Goal: Information Seeking & Learning: Learn about a topic

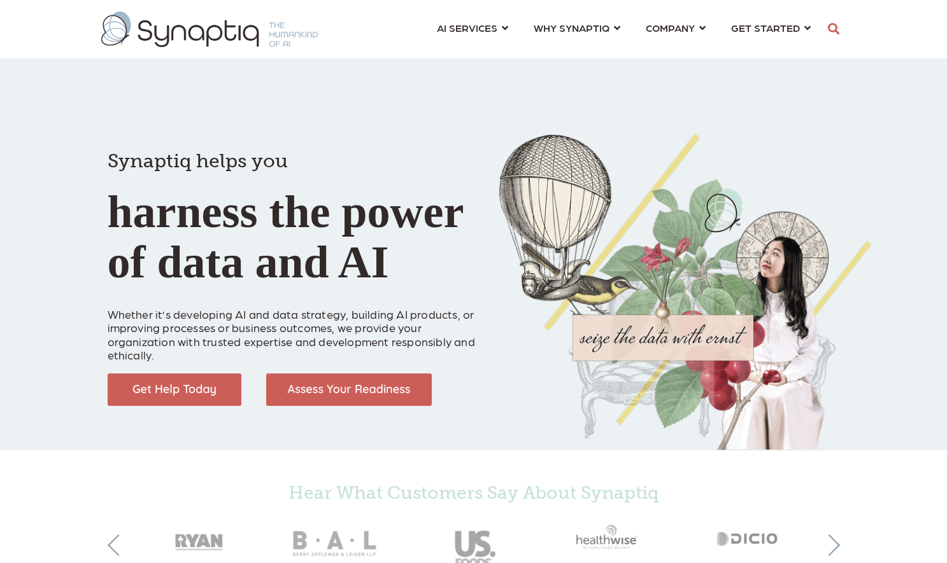
scroll to position [0, 6]
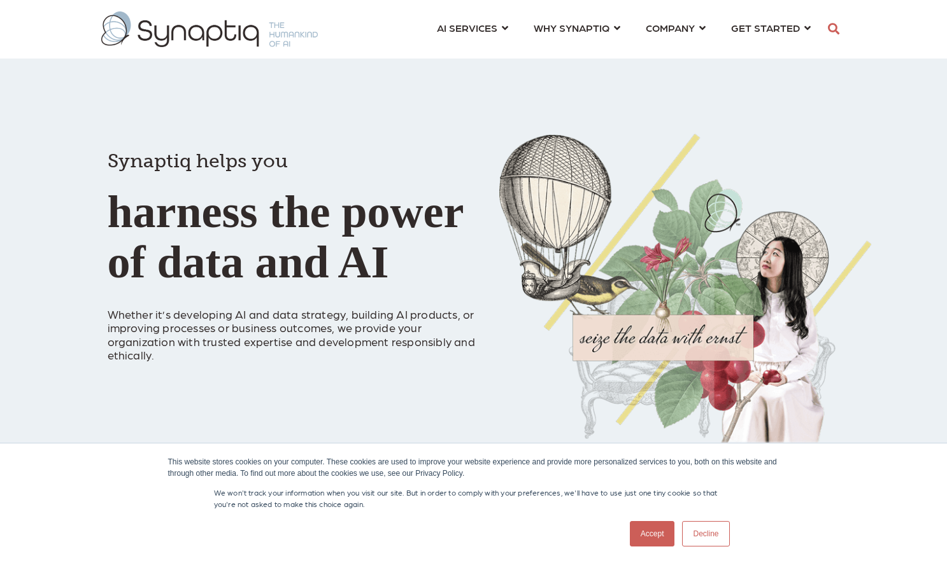
click at [659, 539] on link "Accept" at bounding box center [652, 533] width 45 height 25
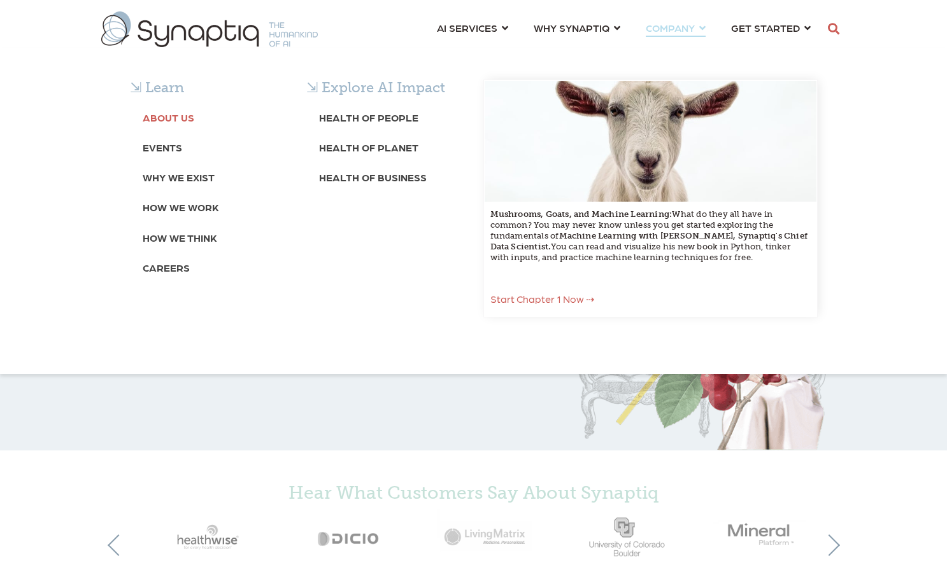
click at [184, 115] on b "About Us" at bounding box center [169, 117] width 52 height 12
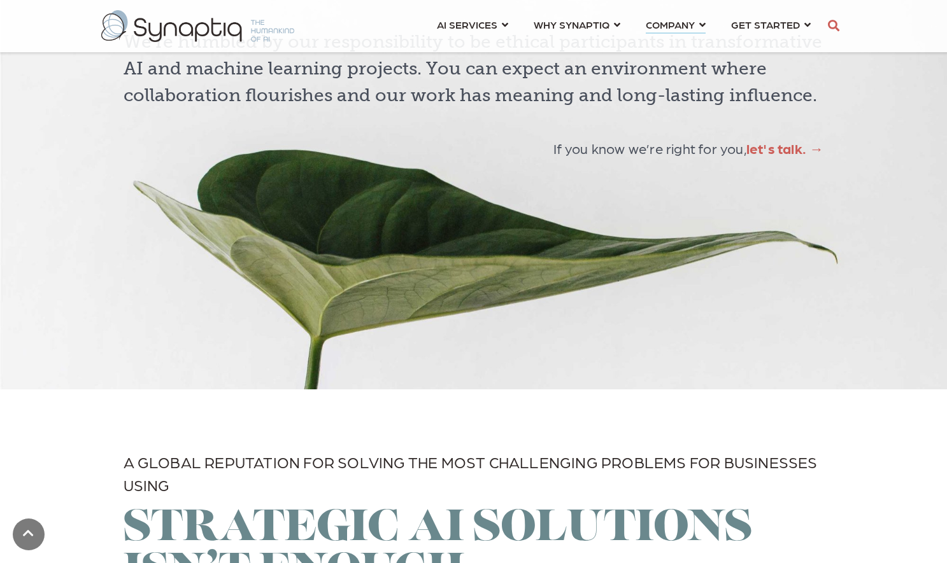
scroll to position [3437, 0]
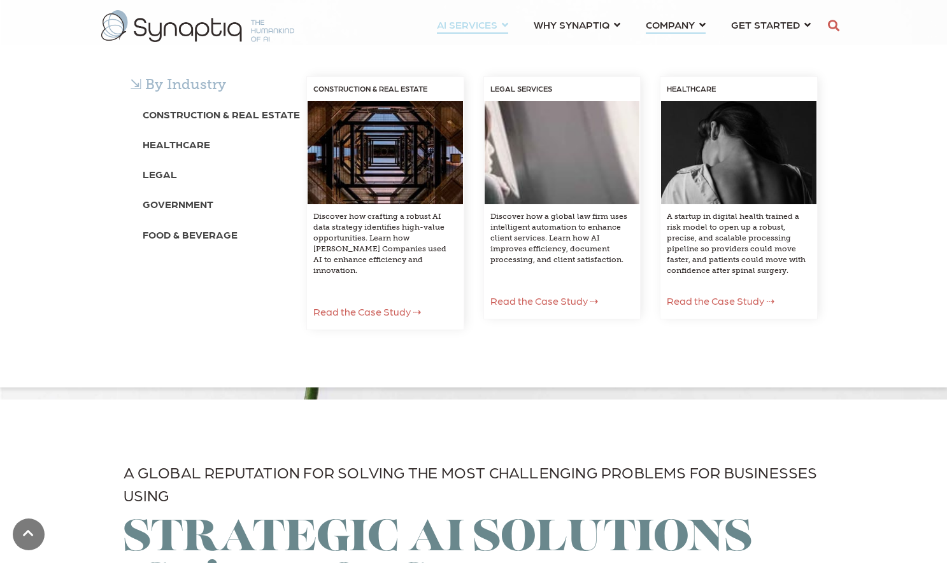
click at [463, 22] on span "AI SERVICES ⇲ By Industry Construction & Real Estate Healthcare Legal Governmen…" at bounding box center [467, 24] width 60 height 17
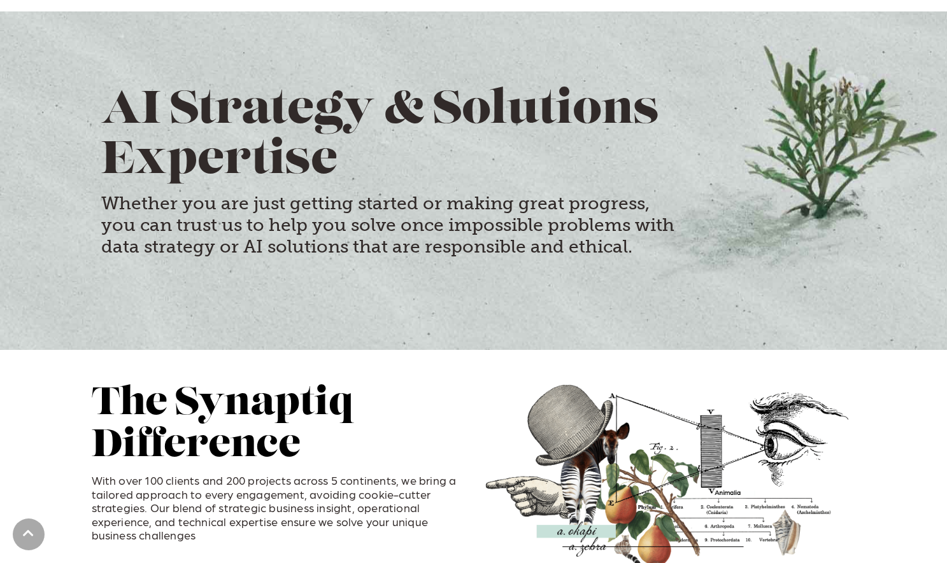
scroll to position [127, 0]
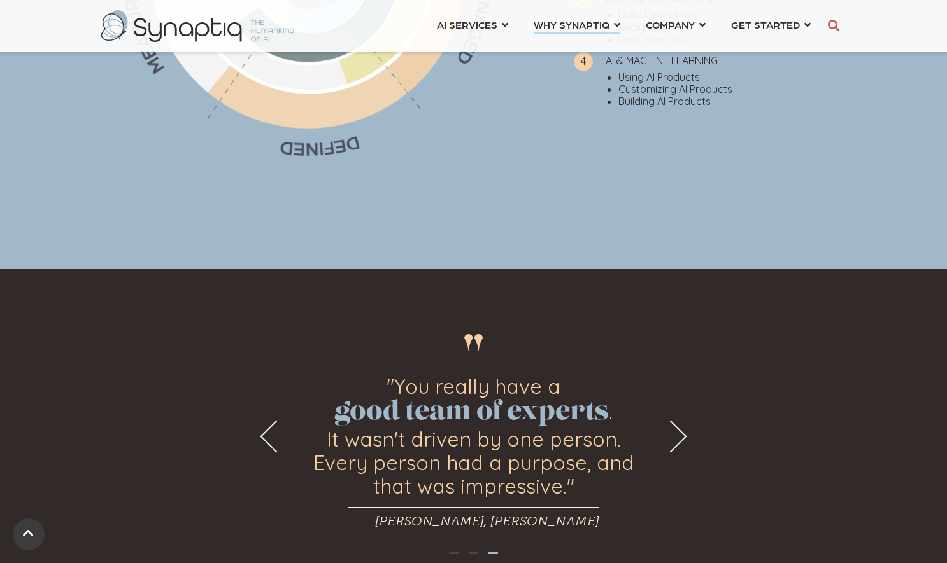
scroll to position [955, 0]
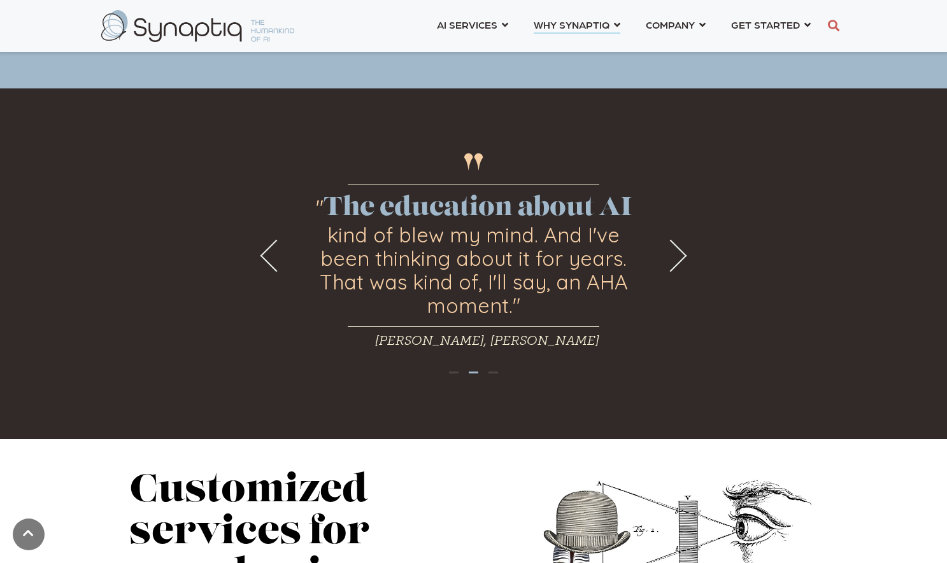
click at [556, 347] on div "Mike Ernst, Ryan Companies" at bounding box center [456, 348] width 286 height 29
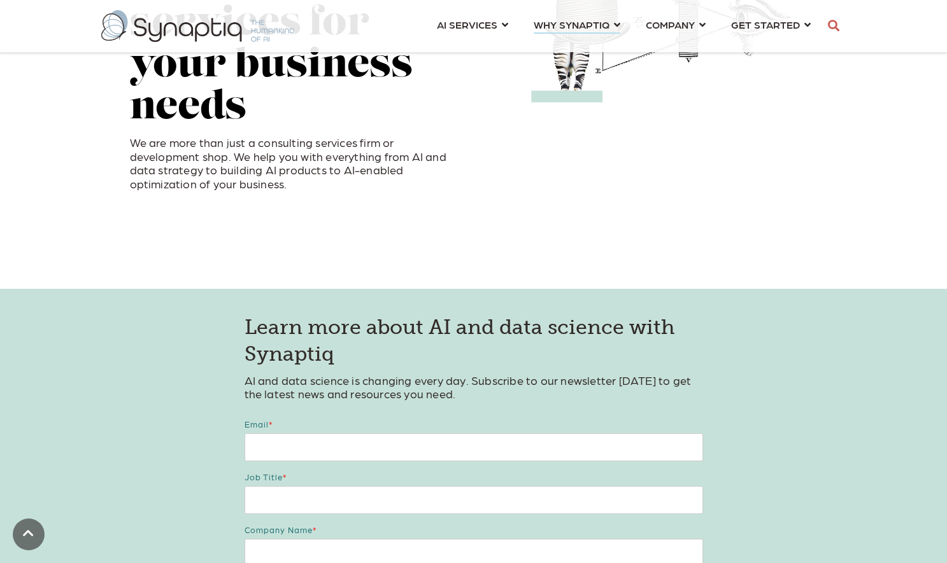
scroll to position [1782, 0]
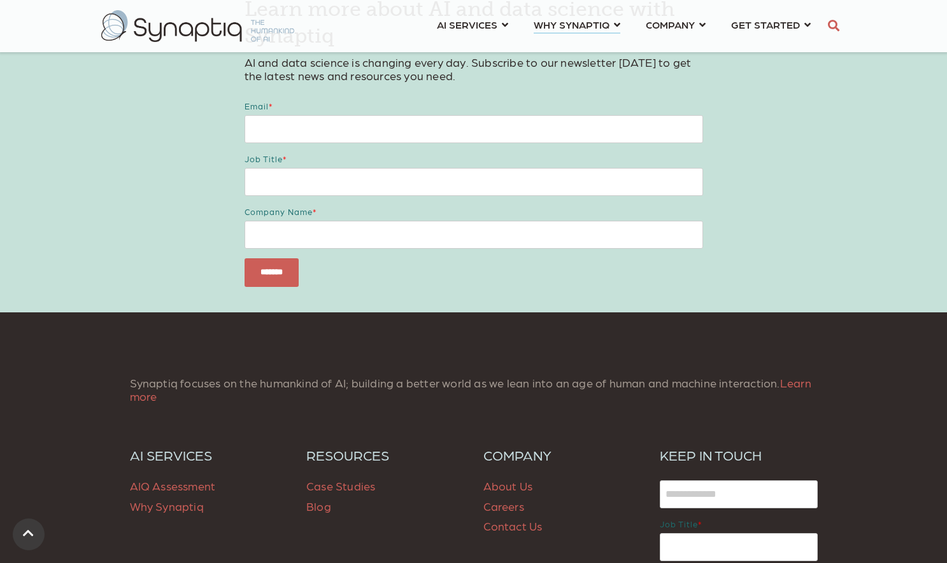
click at [337, 484] on span "Case Studies" at bounding box center [340, 485] width 69 height 13
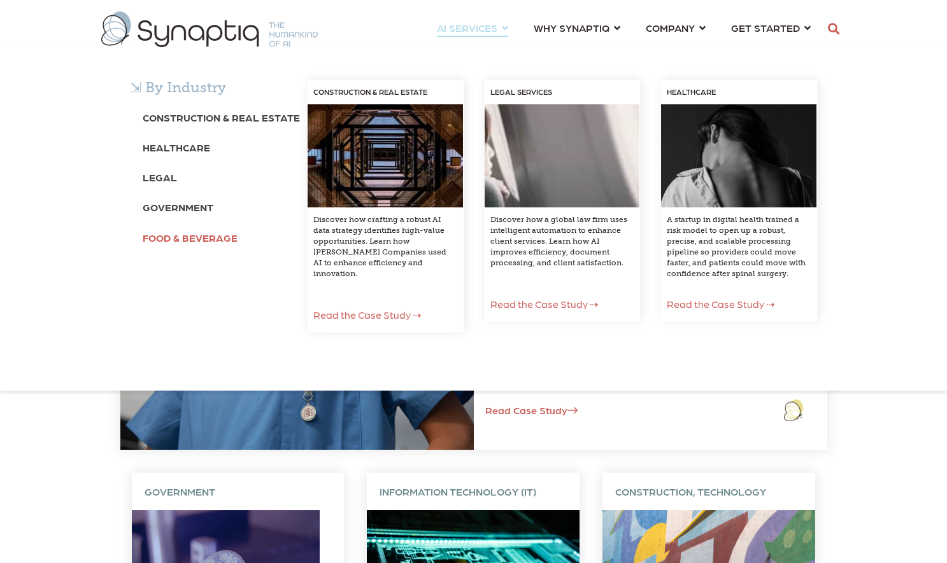
click at [211, 237] on b "Food & Beverage" at bounding box center [190, 238] width 95 height 12
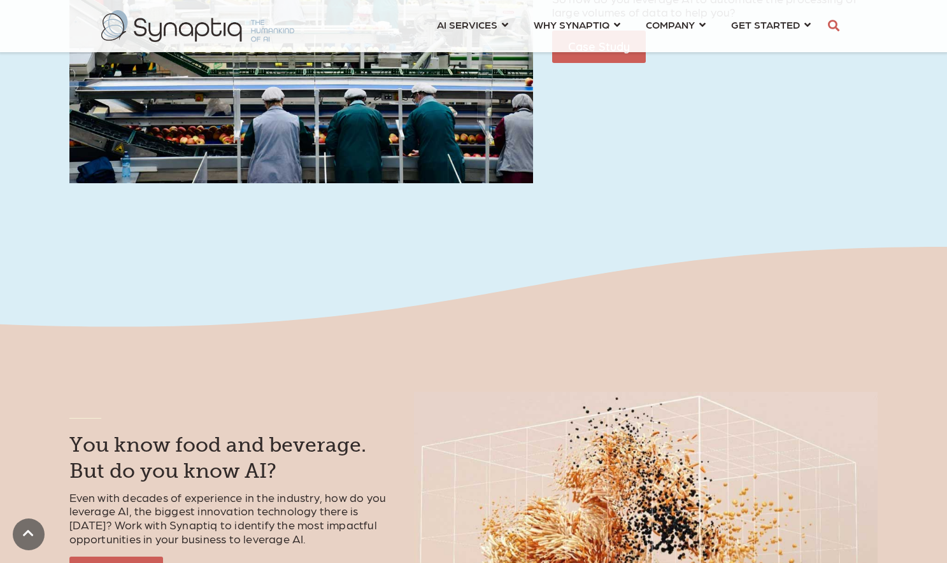
scroll to position [827, 0]
